Goal: Navigation & Orientation: Find specific page/section

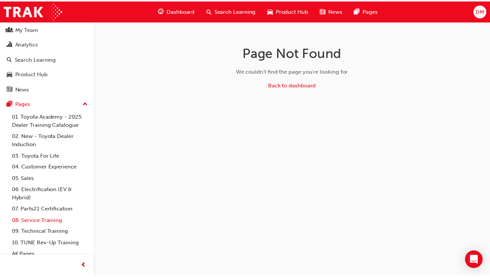
scroll to position [24, 0]
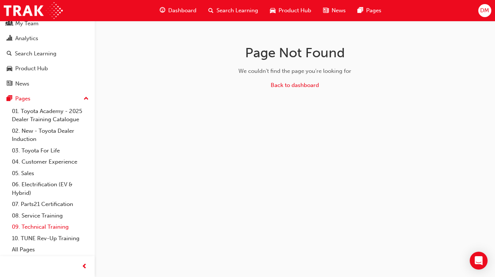
click at [48, 228] on link "09. Technical Training" at bounding box center [50, 227] width 83 height 12
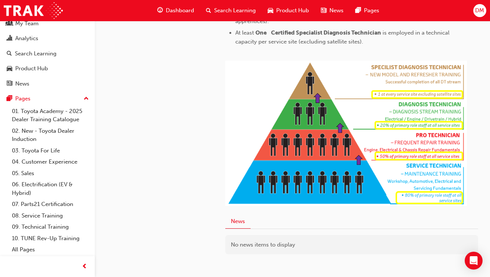
scroll to position [415, 0]
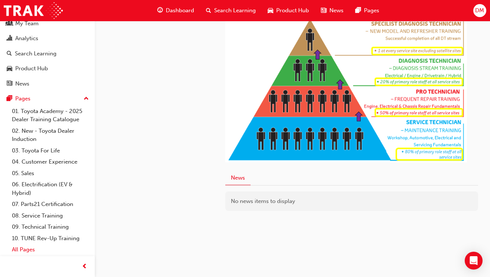
click at [20, 247] on link "All Pages" at bounding box center [50, 250] width 83 height 12
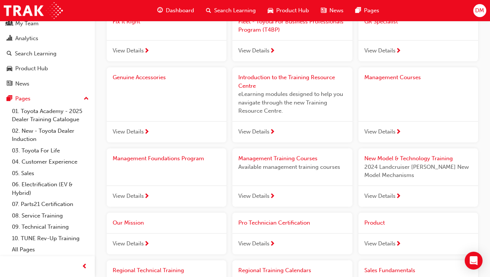
scroll to position [678, 0]
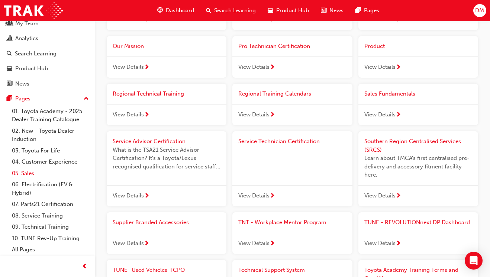
click at [30, 174] on link "05. Sales" at bounding box center [50, 174] width 83 height 12
